Goal: Find specific page/section: Find specific page/section

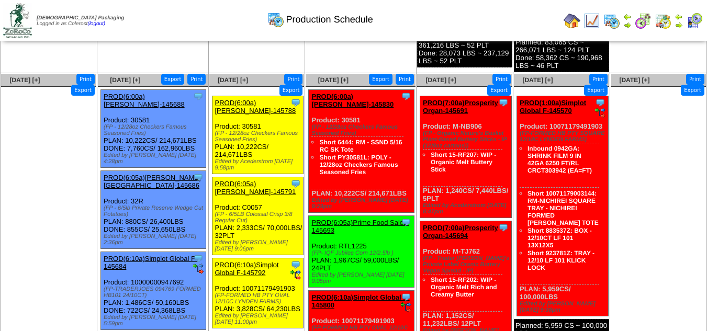
scroll to position [777, 0]
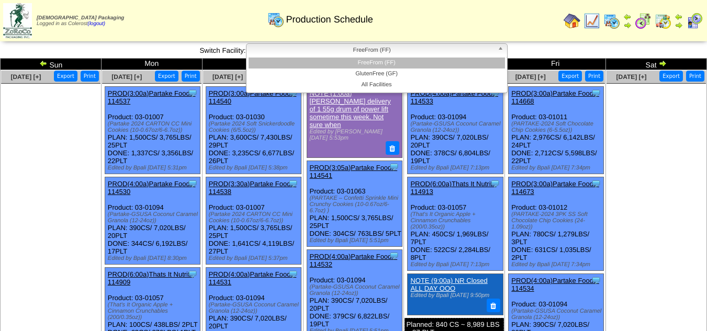
click at [378, 49] on span "FreeFrom (FF)" at bounding box center [372, 50] width 243 height 13
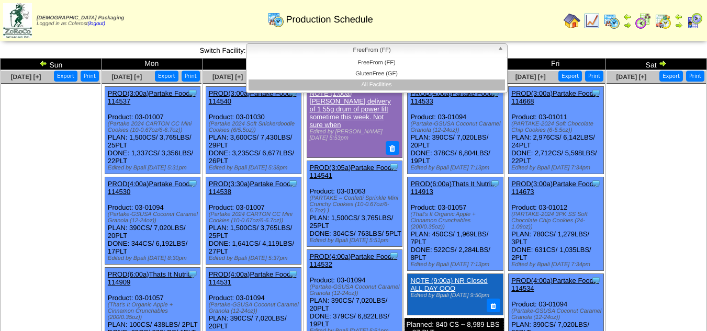
click at [379, 80] on li "All Facilities" at bounding box center [377, 85] width 256 height 11
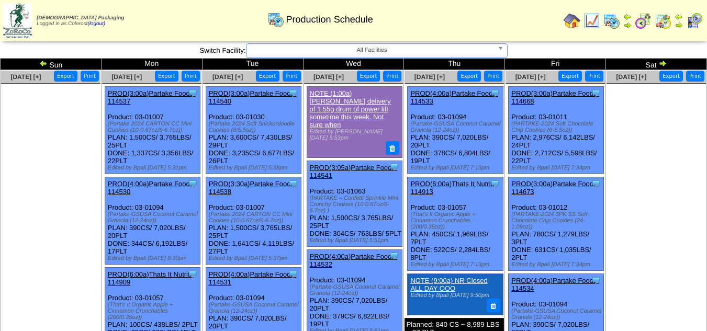
click at [393, 50] on span "All Facilities" at bounding box center [372, 50] width 243 height 13
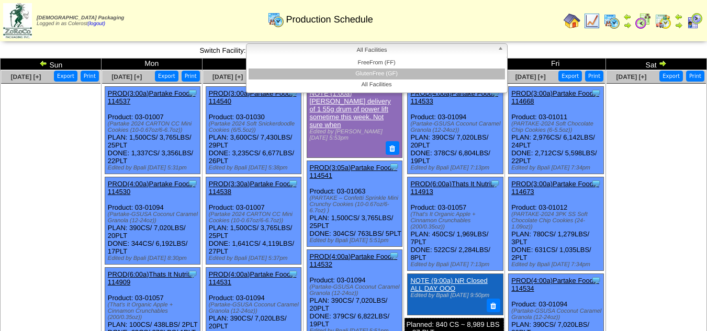
click at [391, 73] on li "GlutenFree (GF)" at bounding box center [377, 74] width 256 height 11
